Goal: Task Accomplishment & Management: Complete application form

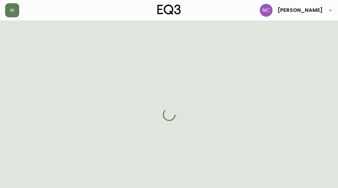
select select "BC"
select select "CA"
select select "CA_EN"
select select "Trade Show"
select select "Interior Designer"
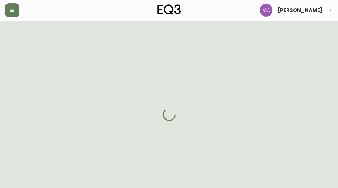
select select "false"
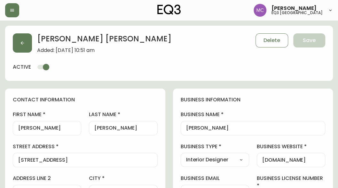
type input "EQ3 Vancouver"
select select "cjw10z96p001r6gs00juufhhe"
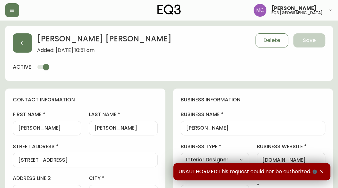
click at [321, 170] on icon "button" at bounding box center [321, 171] width 5 height 5
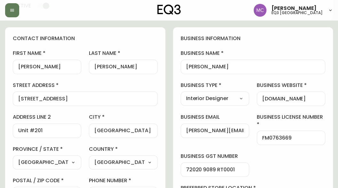
scroll to position [60, 0]
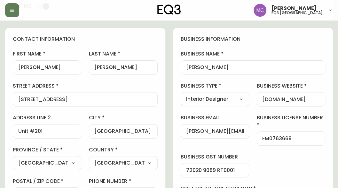
drag, startPoint x: 321, startPoint y: 99, endPoint x: 260, endPoint y: 102, distance: 61.2
click at [260, 102] on div "www.marcelatrejo.com" at bounding box center [291, 99] width 68 height 14
drag, startPoint x: 260, startPoint y: 100, endPoint x: 293, endPoint y: 100, distance: 33.0
click at [293, 100] on div "www.marcelatrejo.com" at bounding box center [291, 99] width 68 height 14
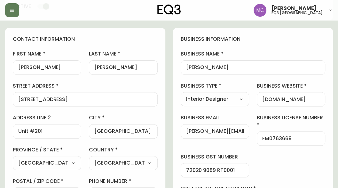
scroll to position [0, 2]
drag, startPoint x: 293, startPoint y: 100, endPoint x: 284, endPoint y: 97, distance: 10.4
drag, startPoint x: 284, startPoint y: 97, endPoint x: 272, endPoint y: 98, distance: 11.9
click at [272, 98] on input "www.marcelatrejo.com" at bounding box center [291, 99] width 58 height 6
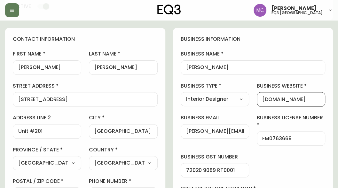
click at [272, 98] on input "www.marcelatrejo.com" at bounding box center [291, 99] width 58 height 6
paste input "crystal@mellingstudi"
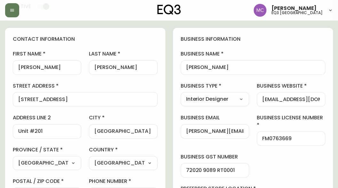
drag, startPoint x: 259, startPoint y: 100, endPoint x: 293, endPoint y: 100, distance: 33.9
click at [293, 100] on div "crystal@mellingstudio.com" at bounding box center [291, 99] width 68 height 14
drag, startPoint x: 320, startPoint y: 98, endPoint x: 252, endPoint y: 98, distance: 68.2
click at [252, 98] on div "business information business name Marcela Trejo business type Interior Designe…" at bounding box center [253, 138] width 160 height 220
click at [259, 100] on div "crystal@mellingstudio.com" at bounding box center [291, 99] width 68 height 14
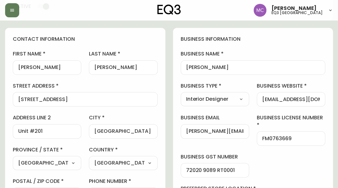
drag, startPoint x: 261, startPoint y: 99, endPoint x: 311, endPoint y: 100, distance: 49.6
click at [311, 100] on div "crystal@mellingstudio.com" at bounding box center [291, 99] width 68 height 14
type input "c"
paste input "https://marcelatrejo.com/"
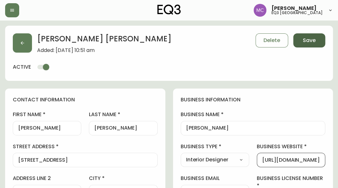
type input "https://marcelatrejo.com/"
click at [309, 44] on button "Save" at bounding box center [309, 40] width 32 height 14
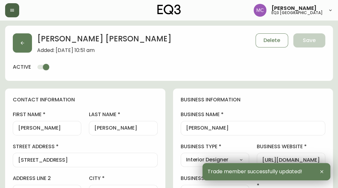
click at [12, 14] on button "button" at bounding box center [12, 10] width 14 height 14
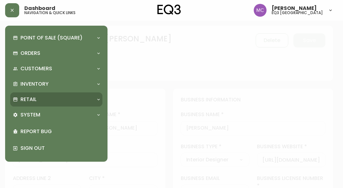
click at [41, 98] on div "Retail" at bounding box center [53, 99] width 81 height 7
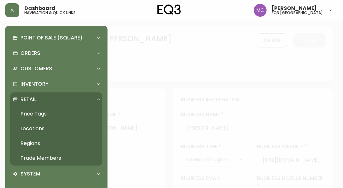
click at [55, 157] on link "Trade Members" at bounding box center [56, 157] width 92 height 15
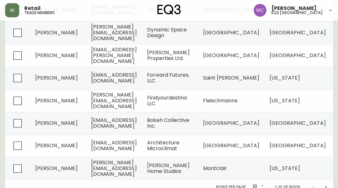
scroll to position [184, 0]
